Goal: Task Accomplishment & Management: Complete application form

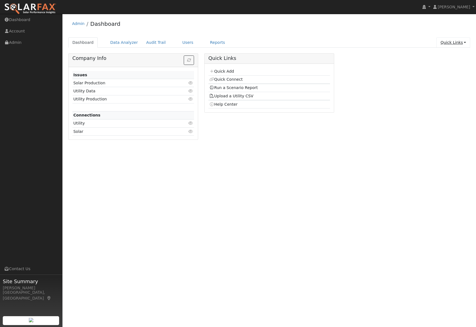
click at [446, 43] on link "Quick Links" at bounding box center [454, 42] width 34 height 10
click at [435, 56] on link "Quick Add" at bounding box center [442, 55] width 56 height 8
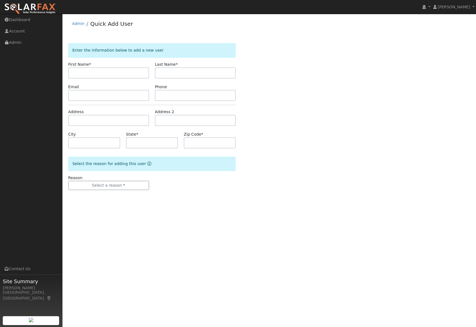
click at [104, 74] on input "text" at bounding box center [108, 72] width 81 height 11
type input "[PERSON_NAME]"
paste input "[EMAIL_ADDRESS][DOMAIN_NAME]"
type input "[EMAIL_ADDRESS][DOMAIN_NAME]"
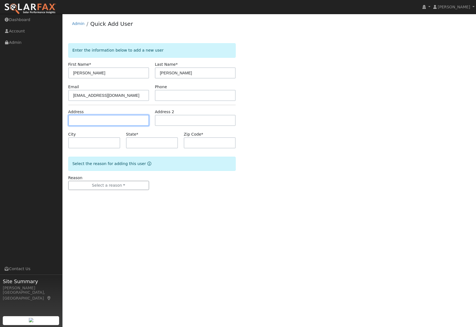
click at [93, 121] on input "text" at bounding box center [108, 120] width 81 height 11
click at [77, 123] on input "text" at bounding box center [108, 120] width 81 height 11
paste input "[STREET_ADDRESS]"
type input "[STREET_ADDRESS]"
type input "Walnut Creek"
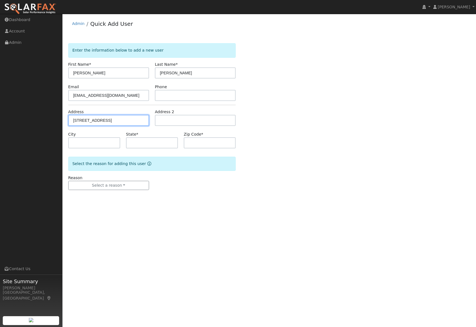
type input "CA"
type input "94597"
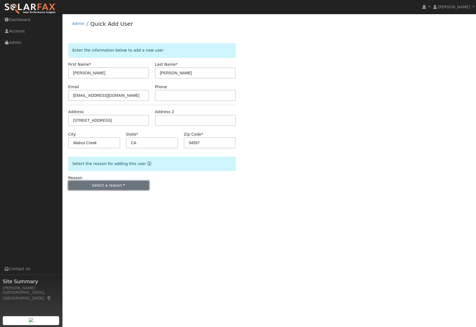
click at [123, 188] on button "Select a reason" at bounding box center [108, 185] width 81 height 9
click at [104, 195] on link "New lead" at bounding box center [99, 197] width 61 height 8
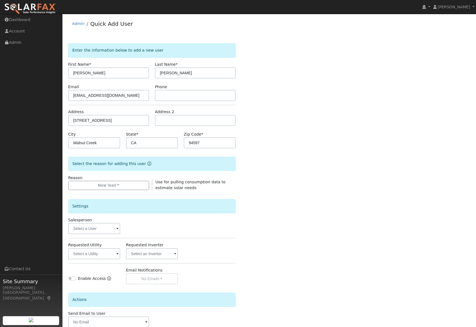
scroll to position [32, 0]
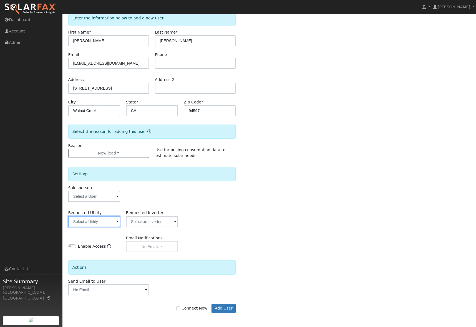
click at [109, 223] on input "text" at bounding box center [94, 221] width 52 height 11
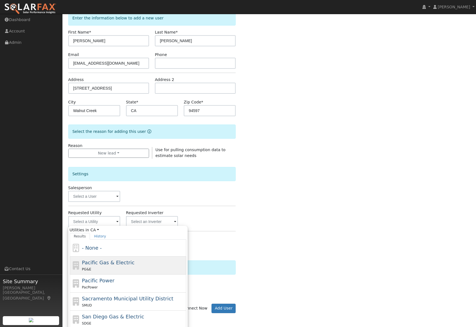
click at [116, 264] on span "Pacific Gas & Electric" at bounding box center [108, 263] width 52 height 6
type input "Pacific Gas & Electric"
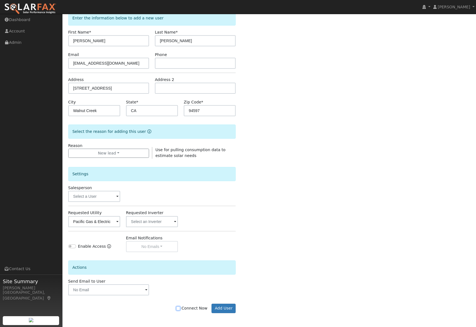
click at [180, 310] on input "Connect Now" at bounding box center [178, 309] width 4 height 4
checkbox input "true"
click at [222, 308] on button "Add User" at bounding box center [224, 308] width 24 height 9
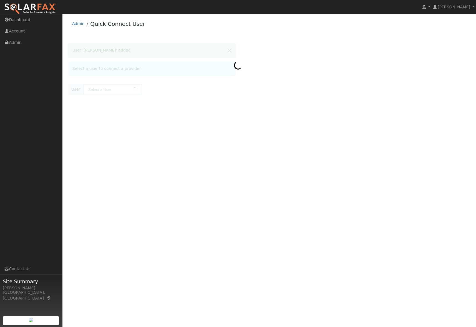
type input "Jessie Flatt"
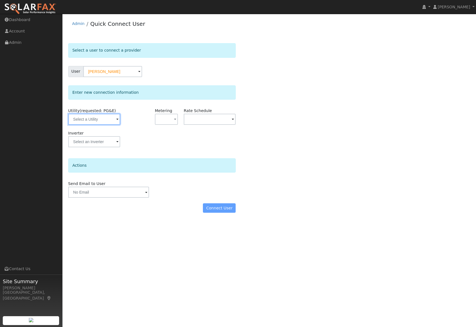
click at [82, 123] on input "text" at bounding box center [94, 119] width 52 height 11
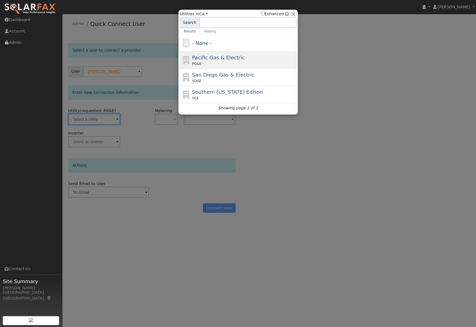
click at [224, 61] on div "Pacific Gas & Electric PG&E" at bounding box center [243, 60] width 103 height 12
type input "PG&E"
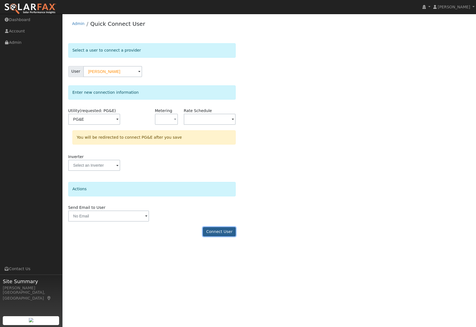
click at [227, 233] on button "Connect User" at bounding box center [219, 231] width 33 height 9
